Goal: Submit feedback/report problem

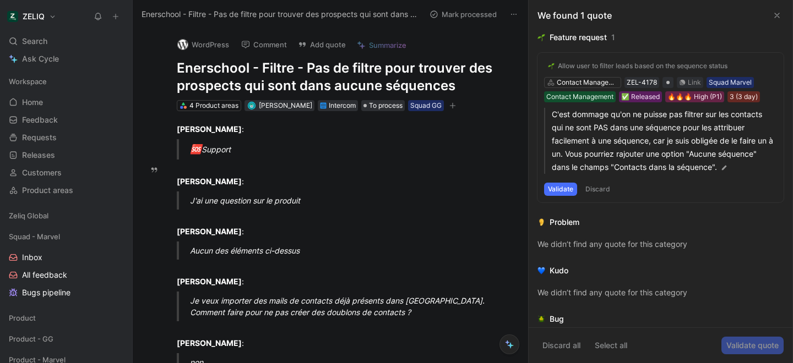
click at [562, 192] on button "Validate" at bounding box center [560, 189] width 33 height 13
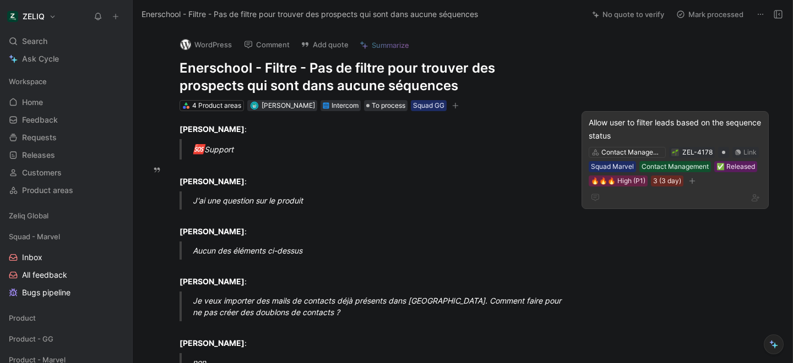
click at [685, 133] on div "Allow user to filter leads based on the sequence status" at bounding box center [675, 129] width 173 height 26
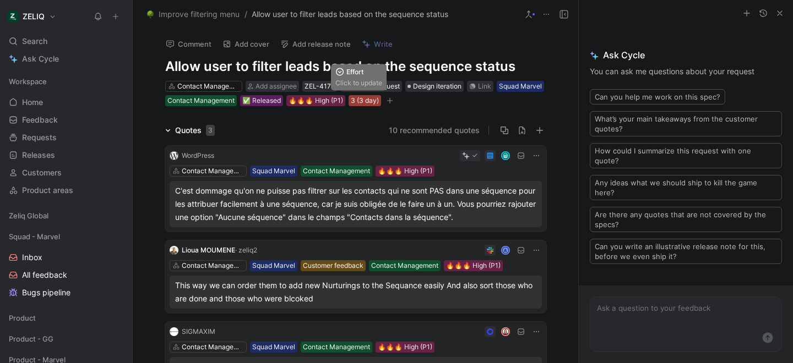
click at [357, 101] on div "3 (3 day)" at bounding box center [365, 100] width 28 height 11
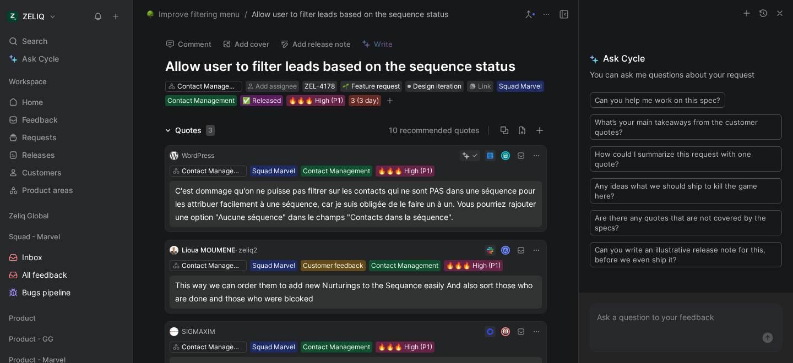
click at [364, 122] on div "Comment Add cover Add release note Write Allow user to filter leads based on th…" at bounding box center [355, 196] width 445 height 335
click at [265, 104] on div "✅ Released" at bounding box center [261, 100] width 39 height 11
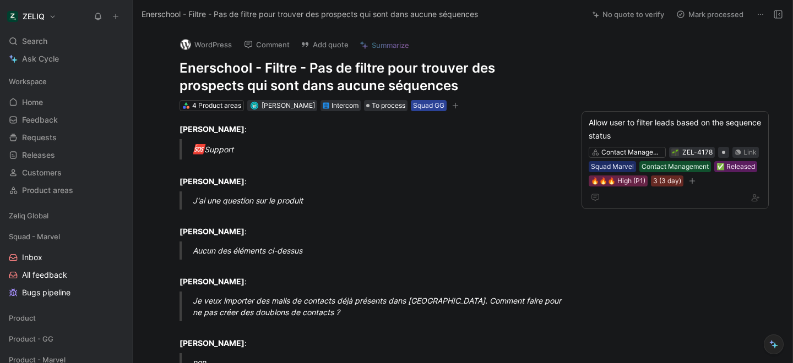
click at [441, 108] on div "Squad GG" at bounding box center [428, 105] width 31 height 11
click at [214, 106] on div "4 Product areas" at bounding box center [216, 105] width 49 height 11
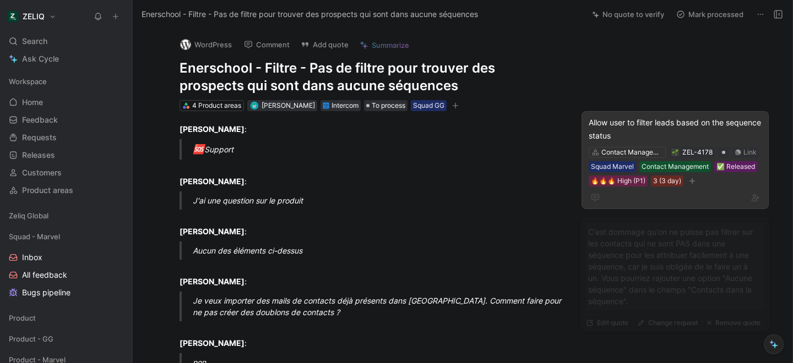
click at [688, 116] on div "Allow user to filter leads based on the sequence status" at bounding box center [675, 129] width 173 height 26
click at [279, 49] on button "Comment" at bounding box center [267, 44] width 56 height 15
